Goal: Information Seeking & Learning: Learn about a topic

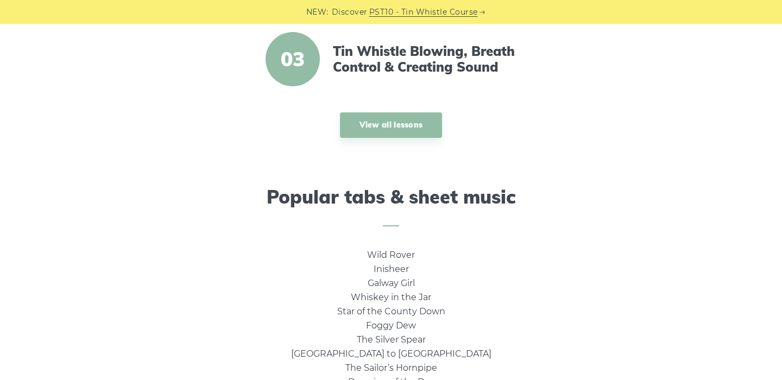
scroll to position [488, 0]
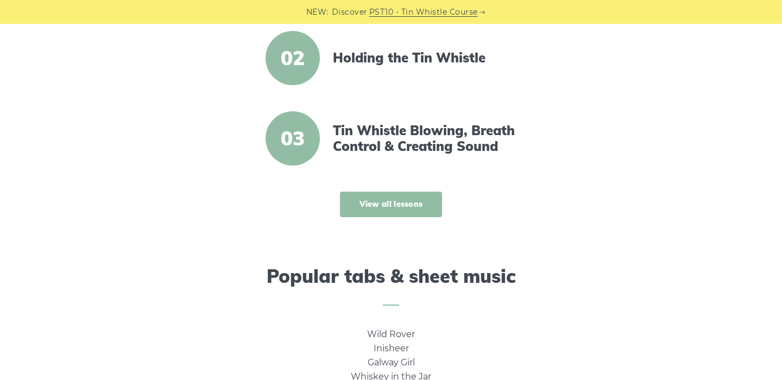
click at [405, 201] on link "View all lessons" at bounding box center [391, 205] width 103 height 26
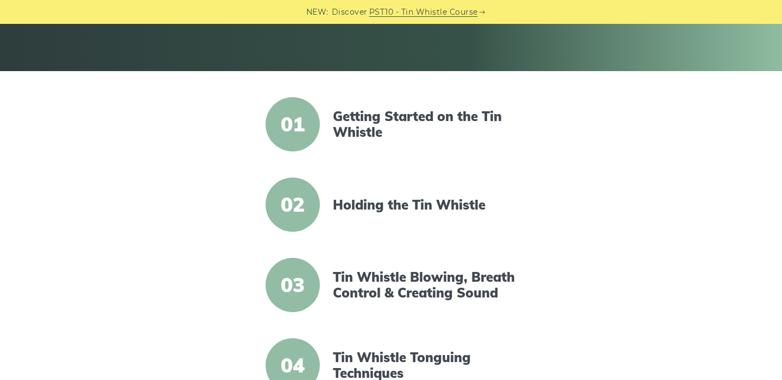
scroll to position [217, 0]
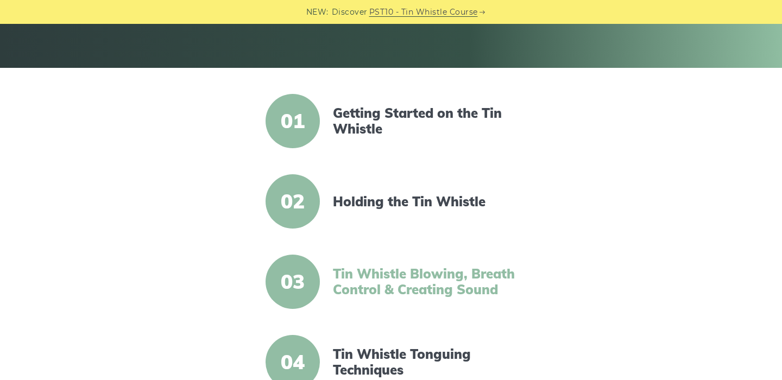
click at [453, 284] on link "Tin Whistle Blowing, Breath Control & Creating Sound" at bounding box center [426, 282] width 187 height 32
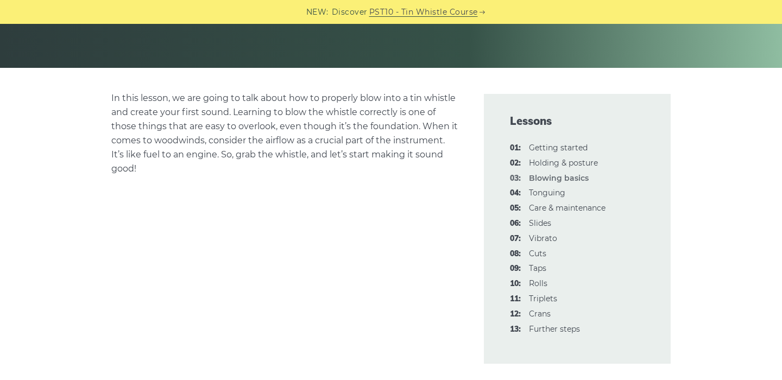
scroll to position [230, 0]
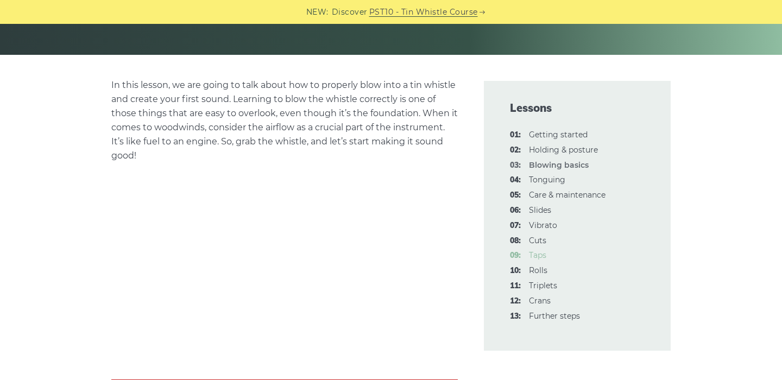
click at [542, 255] on link "09: Taps" at bounding box center [537, 255] width 17 height 10
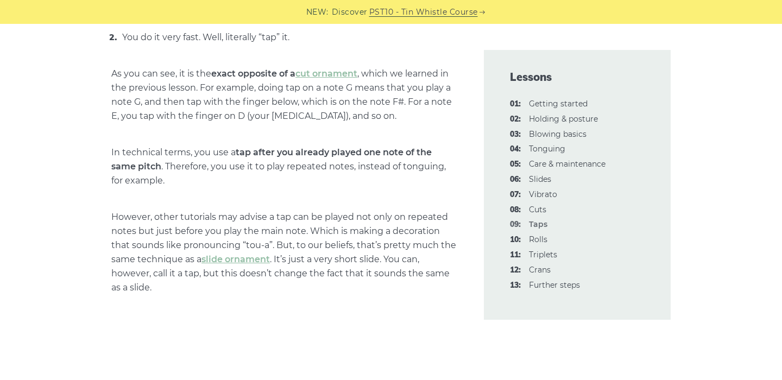
scroll to position [706, 0]
